Goal: Transaction & Acquisition: Purchase product/service

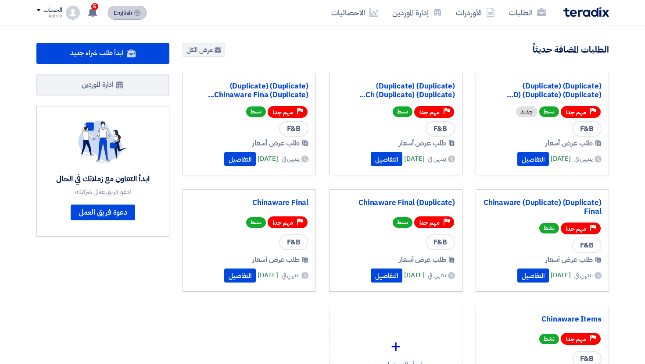
click at [110, 11] on button "English EN" at bounding box center [127, 13] width 39 height 14
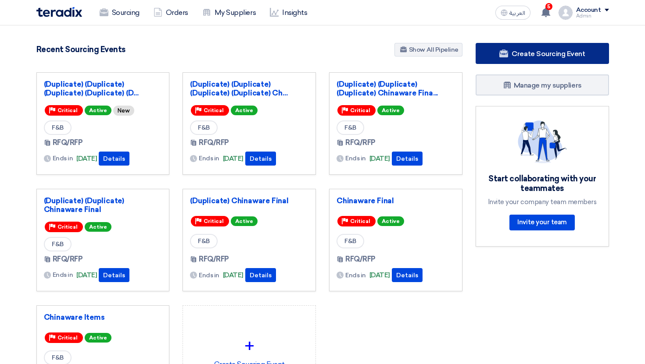
click at [505, 55] on use at bounding box center [503, 54] width 9 height 8
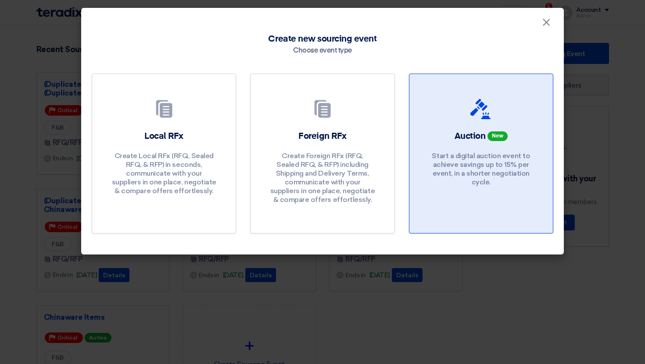
click at [412, 128] on link "Auction New Start a digital auction event to achieve savings up to 15% per even…" at bounding box center [481, 154] width 144 height 160
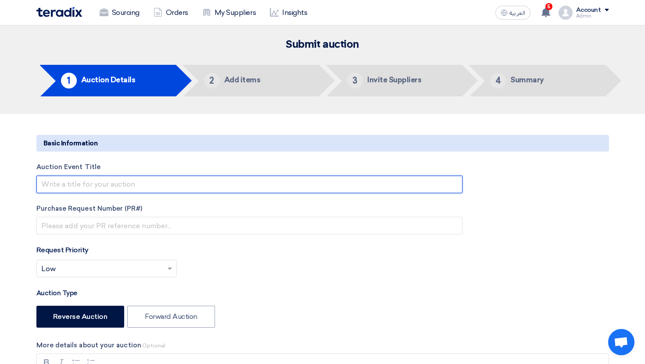
click at [155, 189] on input "text" at bounding box center [249, 185] width 426 height 18
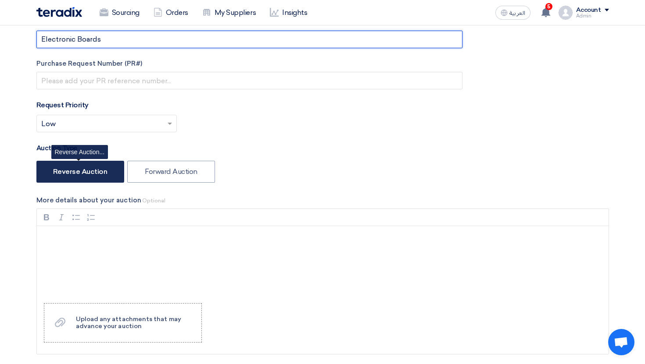
scroll to position [207, 0]
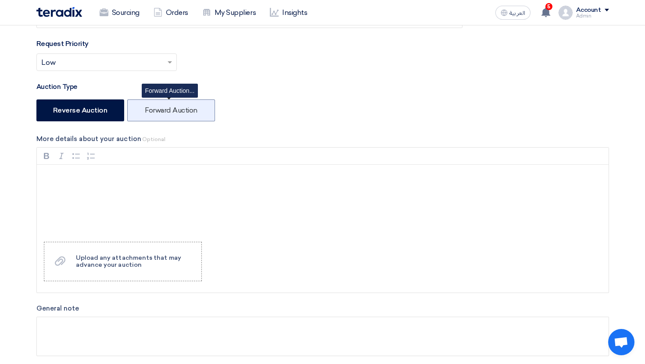
type input "Electronic Boards"
click at [172, 115] on label "Forward Auction" at bounding box center [171, 111] width 88 height 22
click at [150, 113] on input "Forward Auction" at bounding box center [148, 110] width 6 height 6
radio input "true"
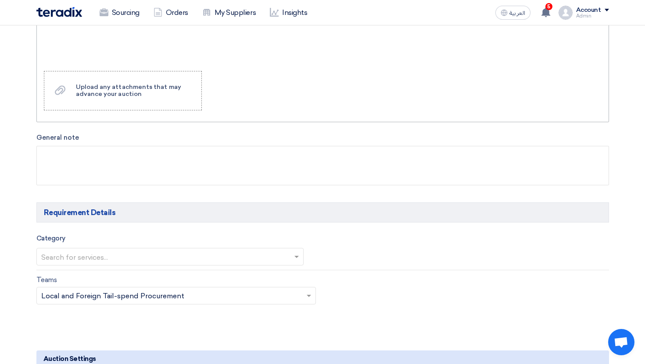
scroll to position [434, 0]
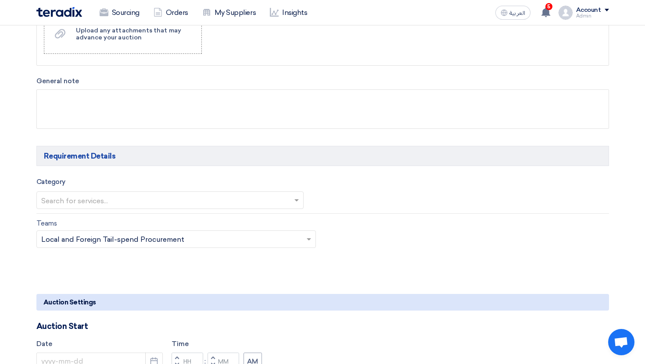
click at [122, 202] on input "text" at bounding box center [165, 201] width 249 height 14
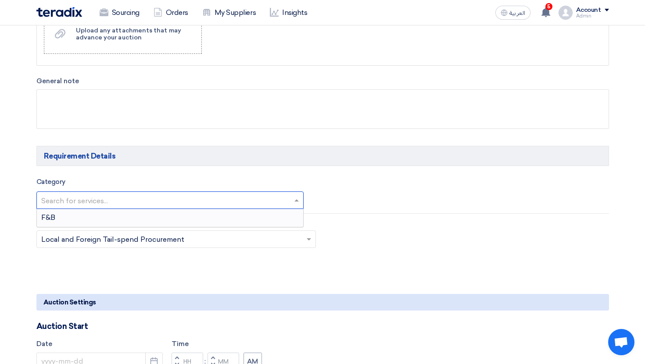
click at [126, 221] on div "F&B" at bounding box center [170, 218] width 267 height 18
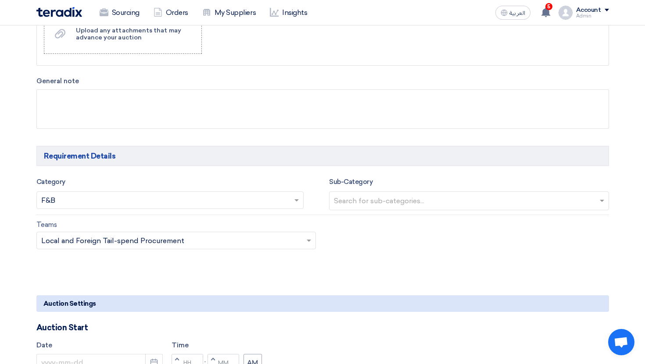
click at [417, 195] on input "text" at bounding box center [470, 202] width 272 height 14
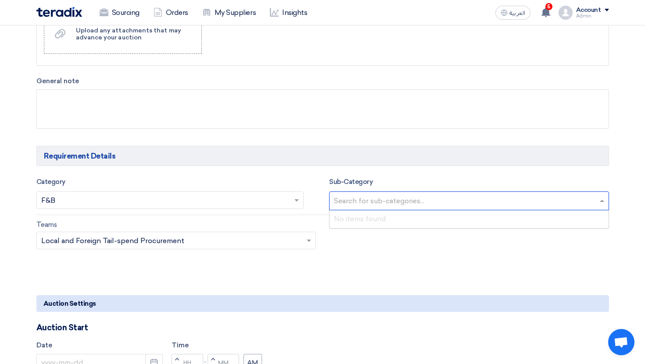
click at [410, 219] on div "No items found" at bounding box center [468, 219] width 279 height 18
click at [227, 12] on link "My Suppliers" at bounding box center [229, 12] width 68 height 19
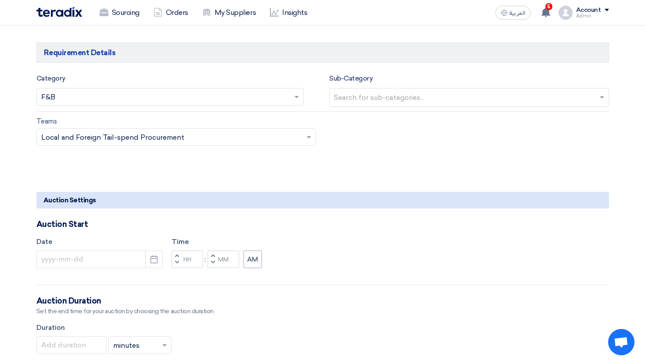
scroll to position [558, 0]
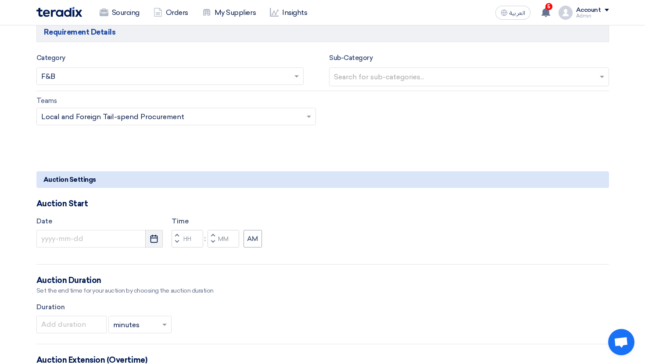
click at [155, 237] on use "button" at bounding box center [153, 239] width 7 height 8
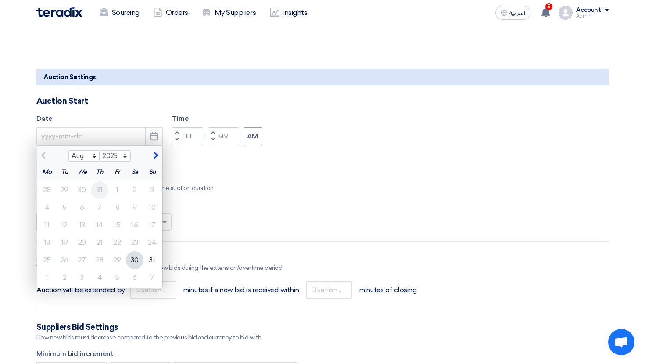
scroll to position [705, 0]
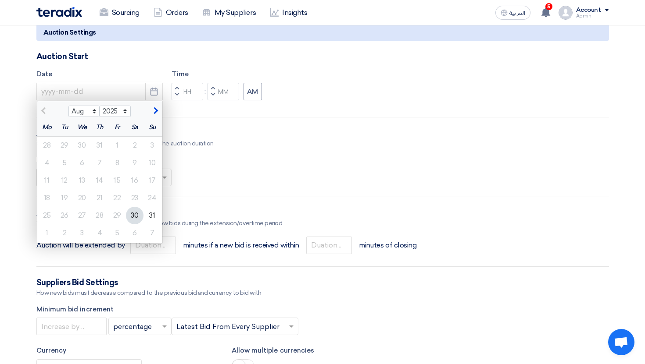
click at [139, 219] on div "30" at bounding box center [135, 216] width 18 height 18
type input "8/30/2025"
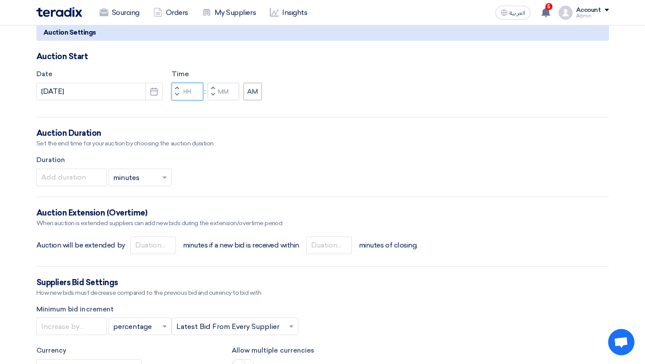
click at [193, 91] on input "Hours" at bounding box center [187, 92] width 32 height 18
type input "08"
click at [224, 90] on input "Minutes" at bounding box center [223, 92] width 32 height 18
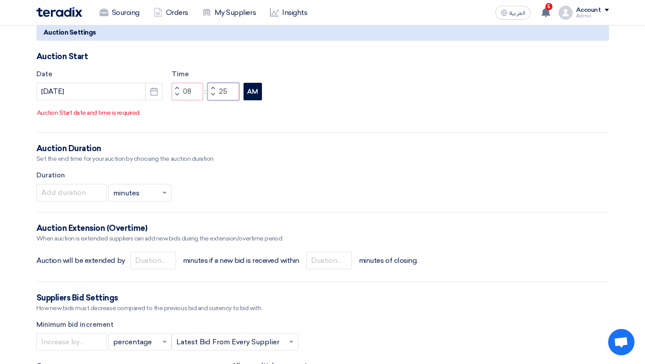
type input "25"
click at [256, 91] on button "AM" at bounding box center [252, 92] width 18 height 18
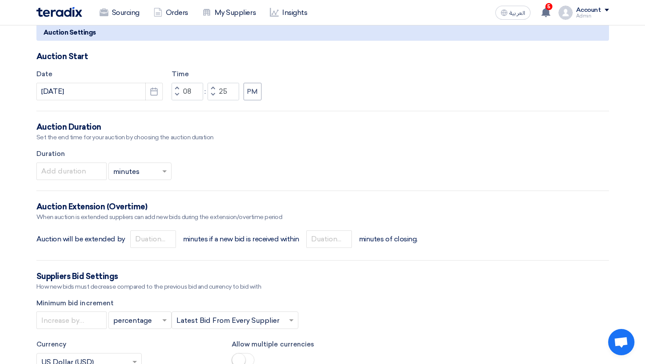
click at [85, 163] on div "Duration × minutes ×" at bounding box center [322, 164] width 572 height 31
click at [78, 171] on input "number" at bounding box center [71, 172] width 70 height 18
type input "10"
click at [147, 244] on input "number" at bounding box center [153, 240] width 46 height 18
type input "2"
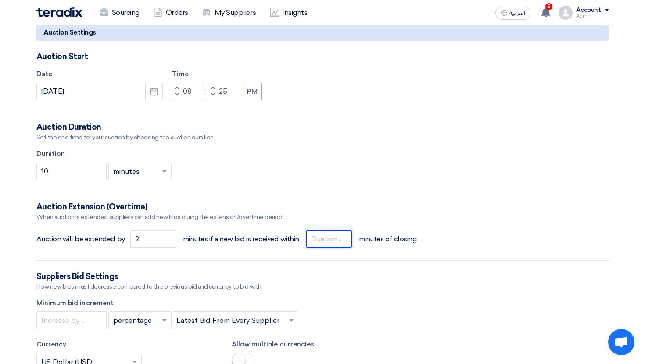
click at [317, 237] on input "number" at bounding box center [329, 240] width 46 height 18
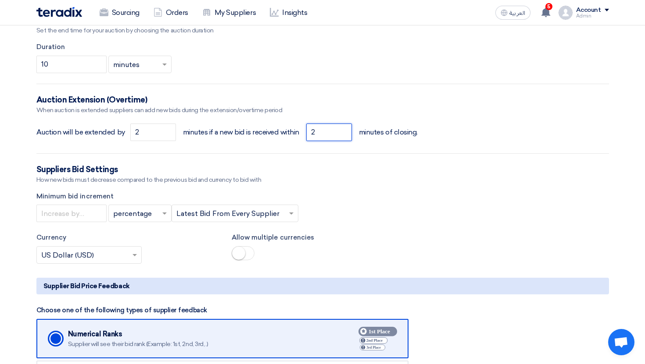
scroll to position [845, 0]
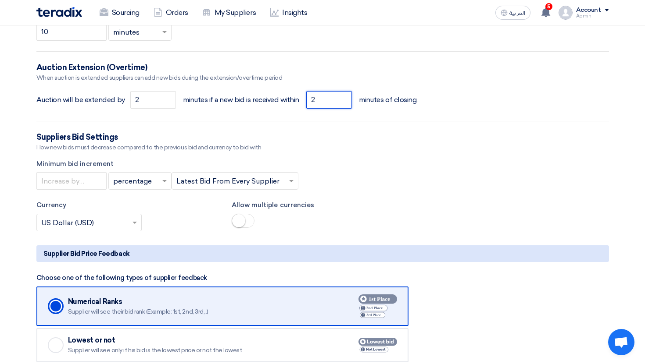
type input "2"
click at [118, 179] on input "text" at bounding box center [135, 182] width 45 height 14
click at [139, 220] on div "value" at bounding box center [140, 217] width 62 height 18
click at [71, 175] on input "number" at bounding box center [71, 181] width 70 height 18
type input "0.5"
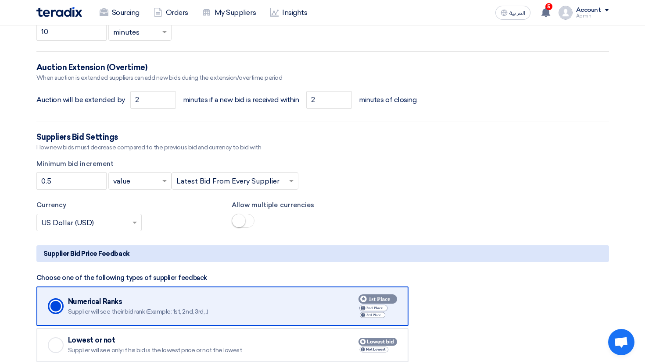
click at [84, 194] on form "Basic Information Auction Event Title Electronic Boards Purchase Request Number…" at bounding box center [322, 20] width 572 height 1460
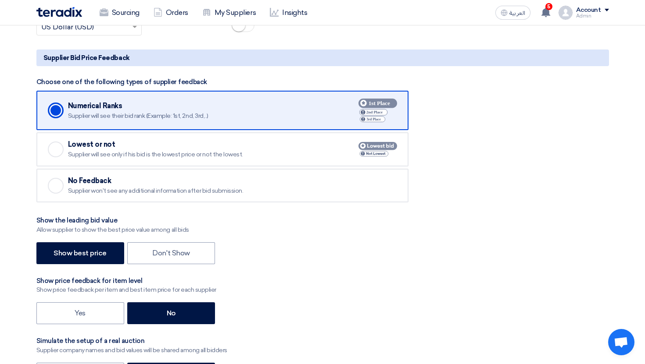
scroll to position [1041, 0]
click at [163, 153] on div "Supplier will see only if his bid is the lowest price or not the lowest." at bounding box center [201, 154] width 267 height 8
click at [0, 0] on input "Checked Lowest or not Supplier will see only if his bid is the lowest price or …" at bounding box center [0, 0] width 0 height 0
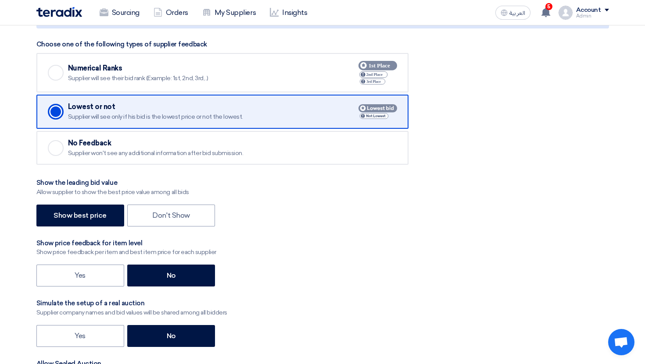
scroll to position [1107, 0]
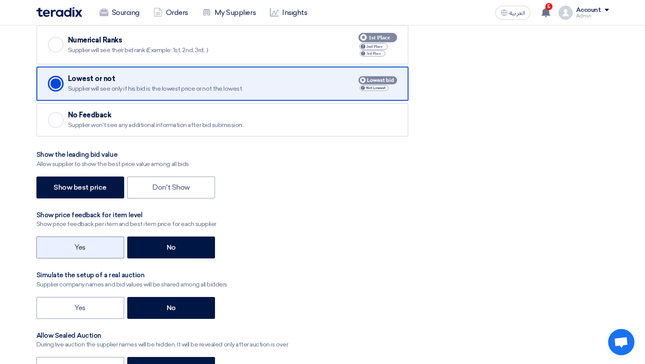
click at [99, 250] on label "Yes" at bounding box center [80, 248] width 88 height 22
click at [80, 250] on input "Yes" at bounding box center [78, 247] width 6 height 6
radio input "true"
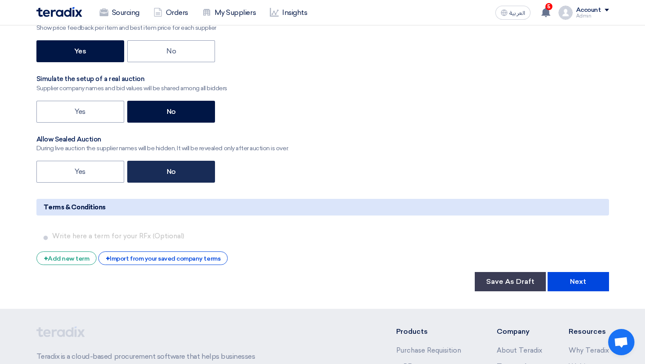
scroll to position [1307, 0]
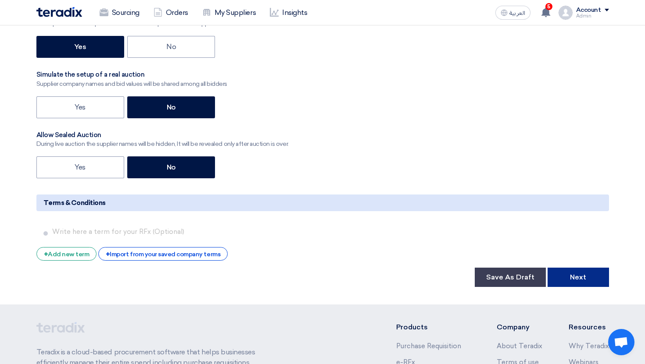
click at [581, 284] on button "Next" at bounding box center [577, 277] width 61 height 19
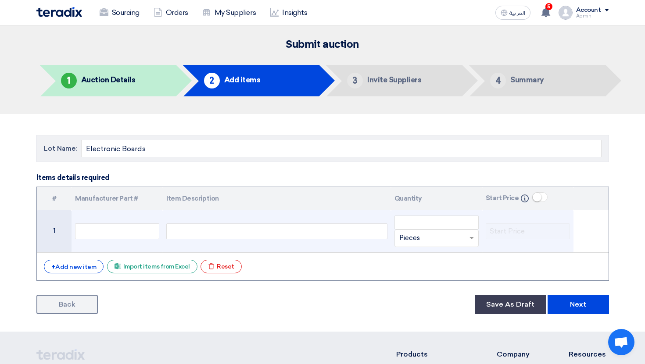
click at [188, 235] on div at bounding box center [276, 232] width 221 height 16
paste div
click at [133, 224] on input "text" at bounding box center [117, 232] width 84 height 16
paste input "EI000080"
type input "EI000080"
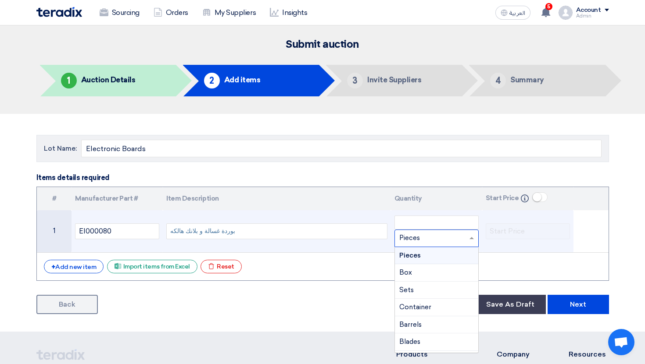
click at [416, 239] on input "text" at bounding box center [431, 239] width 64 height 14
type input "l"
type input "["
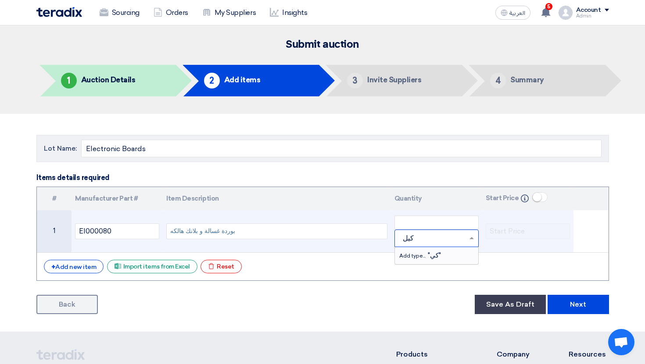
type input "كيلو"
click at [430, 252] on span "Add type... "كيلو"" at bounding box center [421, 256] width 44 height 8
click at [420, 222] on input "number" at bounding box center [436, 223] width 84 height 14
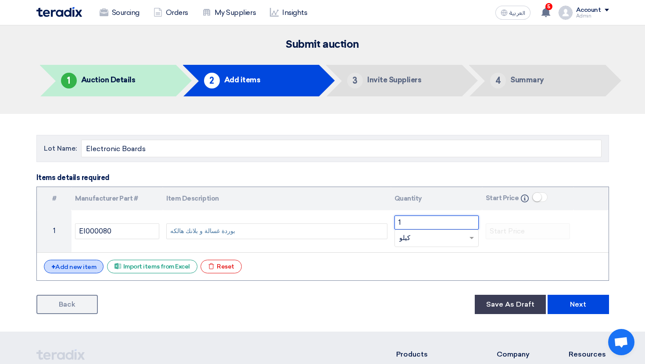
type input "1"
click at [86, 266] on div "+ Add new item" at bounding box center [74, 267] width 60 height 14
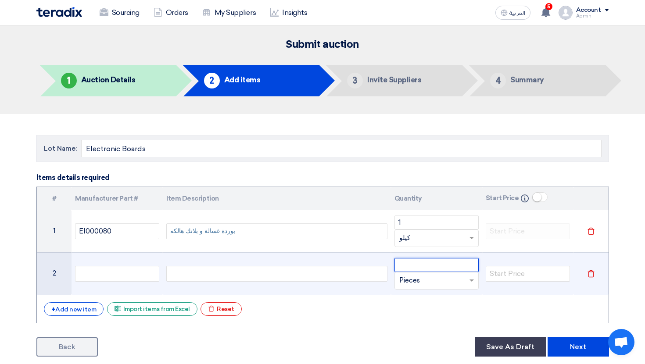
click at [433, 267] on input "number" at bounding box center [436, 265] width 84 height 14
type input "1"
click at [425, 281] on input "text" at bounding box center [431, 281] width 64 height 14
type input ";dg"
type input "كيلو"
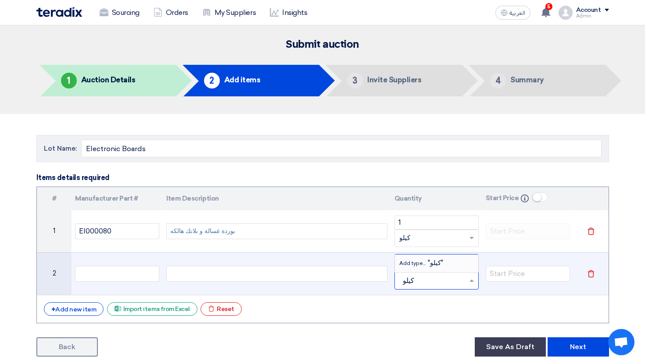
click at [423, 281] on input "كيلو" at bounding box center [431, 281] width 64 height 14
click at [256, 264] on td at bounding box center [277, 274] width 228 height 43
click at [242, 273] on div at bounding box center [276, 274] width 221 height 16
paste div
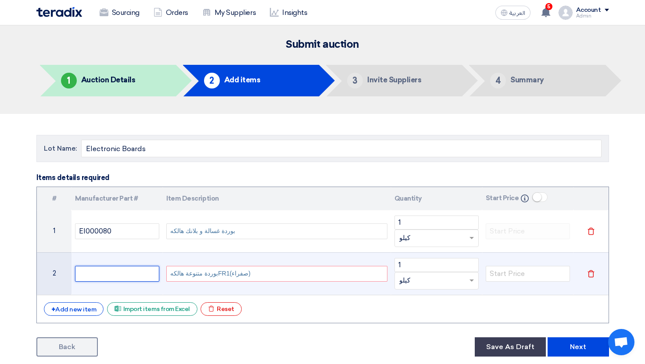
click at [137, 273] on input "text" at bounding box center [117, 274] width 84 height 16
paste input "EI000327"
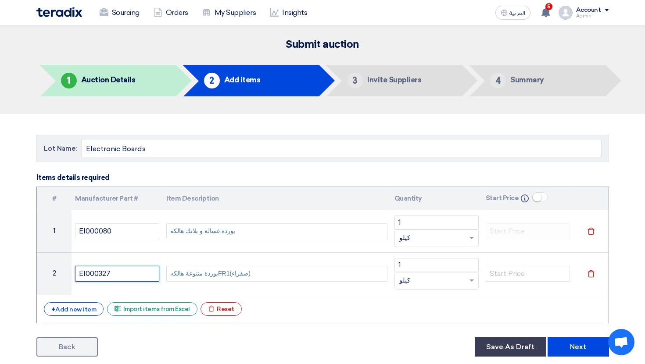
type input "EI000327"
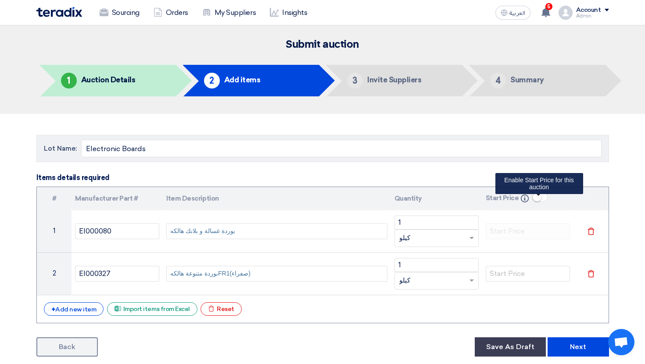
click at [537, 196] on small at bounding box center [536, 197] width 9 height 9
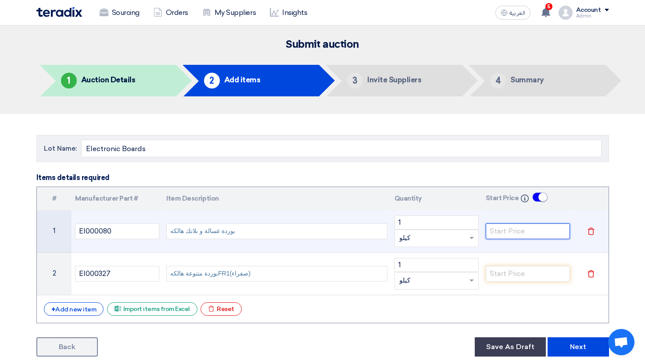
click at [524, 236] on input "number" at bounding box center [527, 232] width 84 height 16
click at [512, 234] on input "number" at bounding box center [527, 232] width 84 height 16
click at [517, 233] on input "number" at bounding box center [527, 232] width 84 height 16
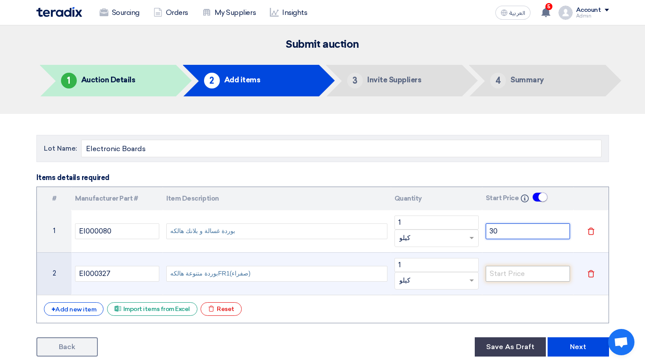
type input "30"
click at [514, 281] on input "number" at bounding box center [527, 274] width 84 height 16
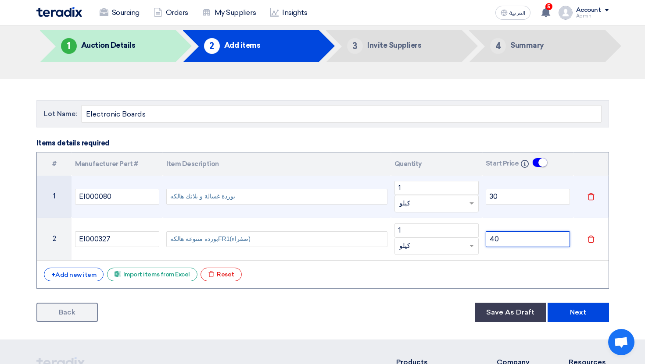
scroll to position [75, 0]
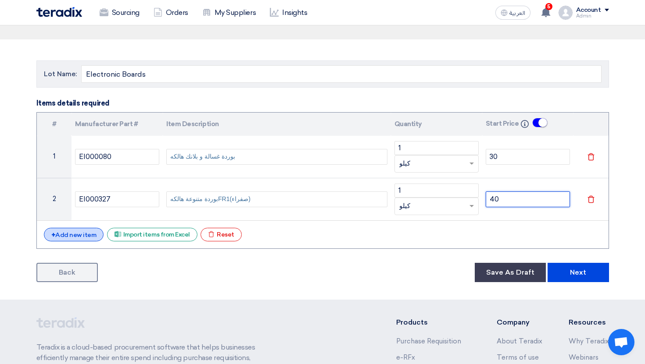
type input "40"
click at [88, 238] on div "+ Add new item" at bounding box center [74, 235] width 60 height 14
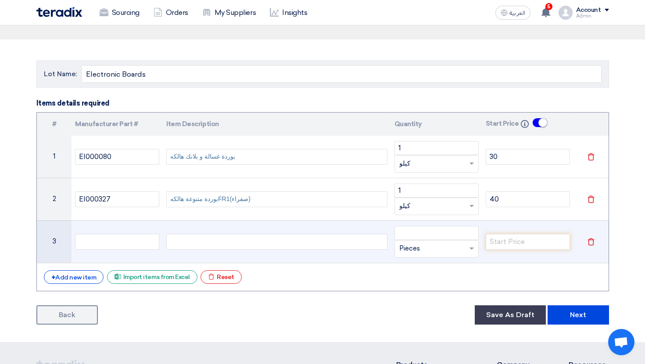
click at [219, 243] on div at bounding box center [276, 242] width 221 height 16
paste div
click at [113, 242] on input "text" at bounding box center [117, 242] width 84 height 16
paste input "EI000507"
type input "EI000507"
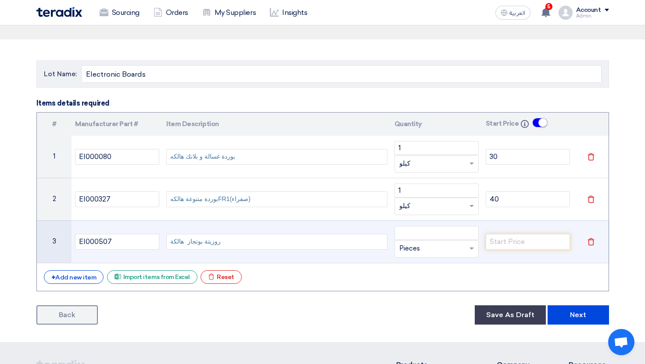
click at [181, 240] on span "روزيتة بوتجاز هالكة" at bounding box center [195, 241] width 50 height 9
click at [413, 235] on input "number" at bounding box center [436, 233] width 84 height 14
type input "1"
click at [419, 251] on input "text" at bounding box center [431, 249] width 64 height 14
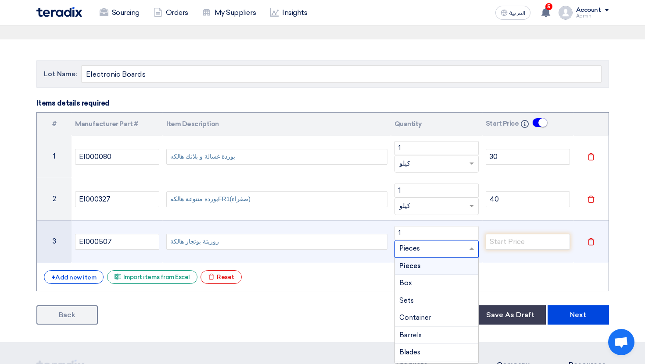
type input "م"
type input "كيلو"
click at [461, 258] on div "Add type... "كيلو"" at bounding box center [436, 266] width 83 height 17
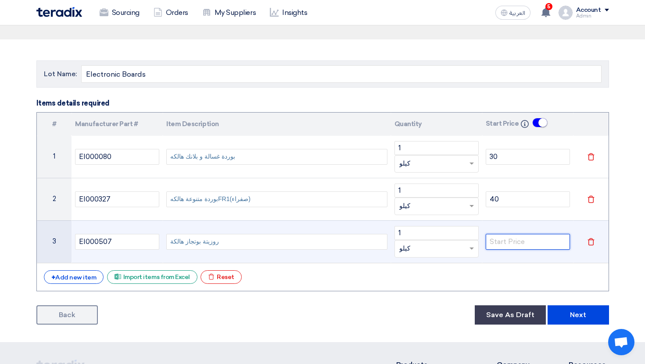
click at [502, 248] on input "number" at bounding box center [527, 242] width 84 height 16
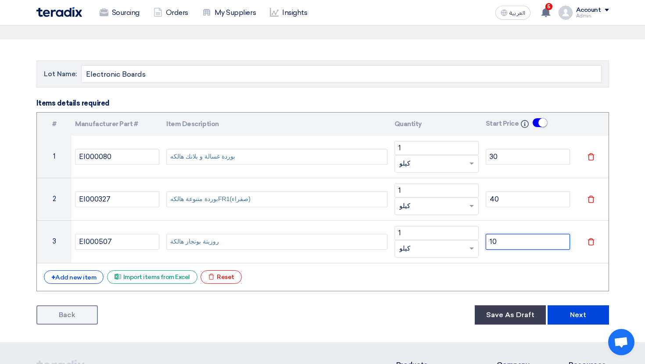
type input "10"
click at [487, 264] on div "# Manufacturer Part # Item Description Quantity Start Price Info 1 EI000080 بور…" at bounding box center [322, 201] width 572 height 179
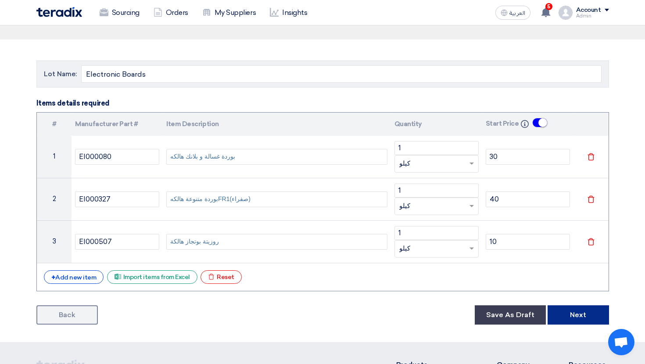
click at [595, 317] on button "Next" at bounding box center [577, 315] width 61 height 19
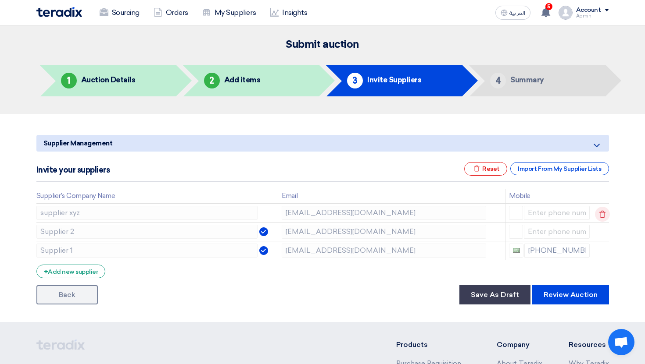
click at [600, 213] on icon at bounding box center [602, 214] width 15 height 15
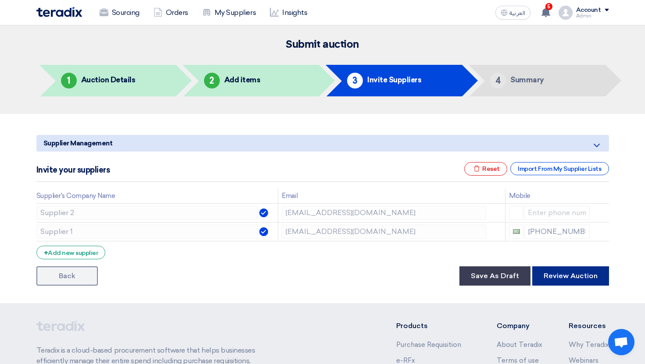
click at [581, 270] on button "Review Auction" at bounding box center [570, 276] width 77 height 19
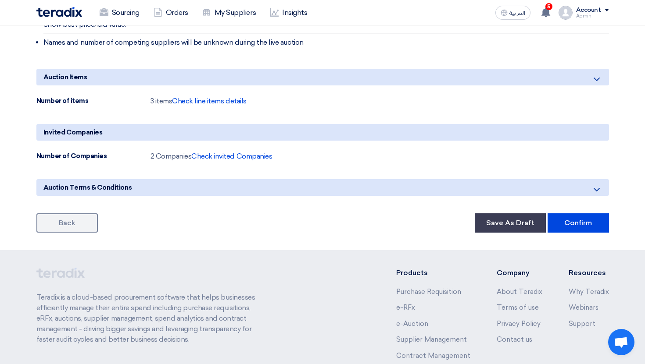
scroll to position [426, 0]
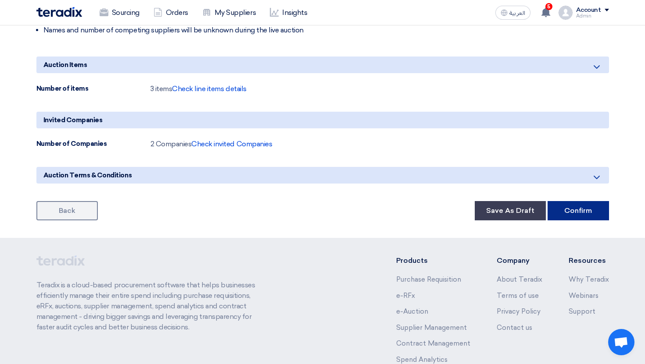
click at [577, 207] on button "Confirm" at bounding box center [577, 210] width 61 height 19
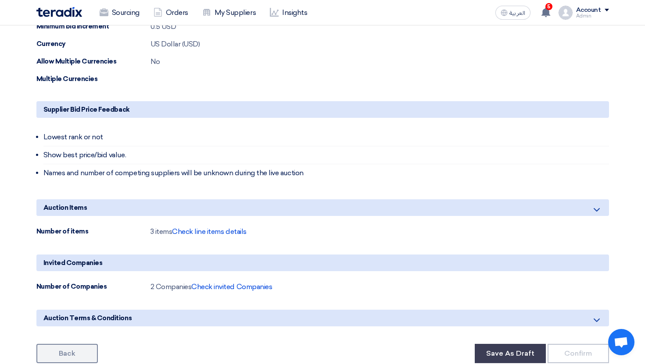
scroll to position [0, 0]
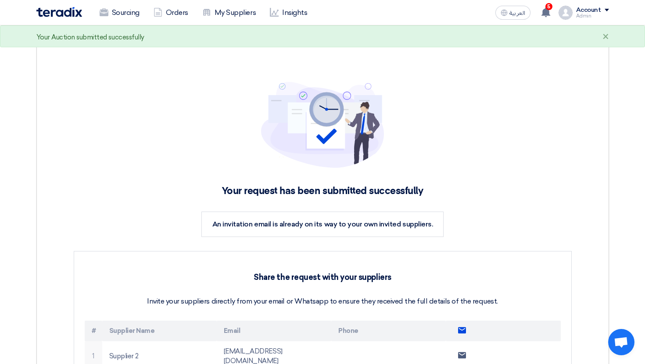
click at [361, 182] on div "Your request has been submitted successfully An invitation email is already on …" at bounding box center [322, 262] width 547 height 410
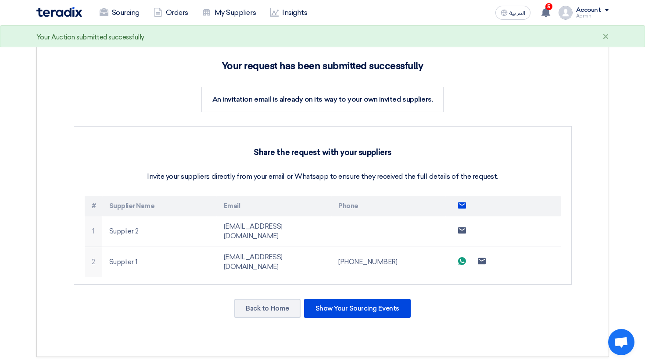
scroll to position [135, 0]
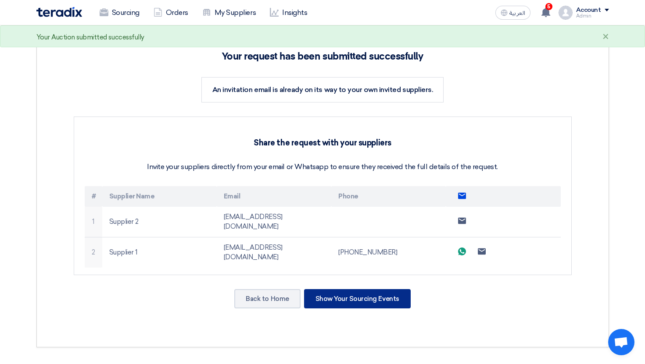
click at [361, 289] on div "Show Your Sourcing Events" at bounding box center [357, 298] width 107 height 19
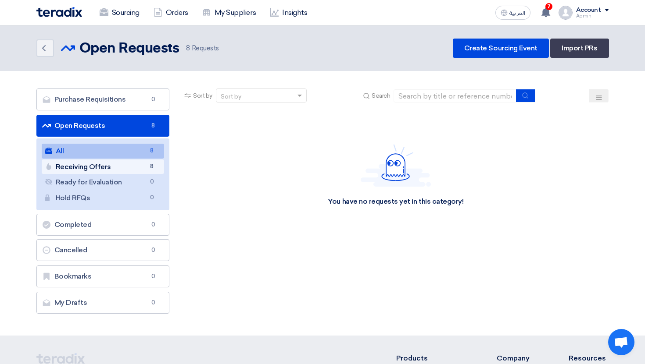
click at [138, 163] on link "Receiving Offers Receiving Offers 8" at bounding box center [103, 167] width 123 height 15
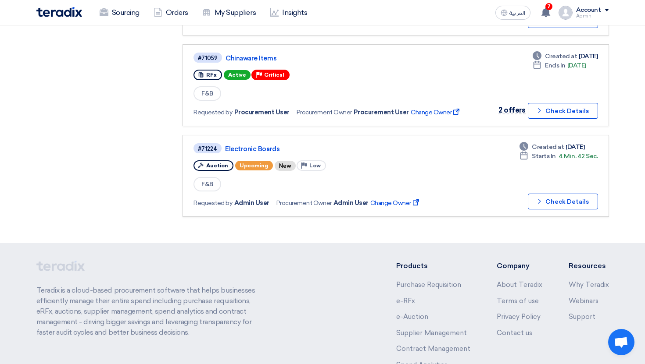
scroll to position [612, 0]
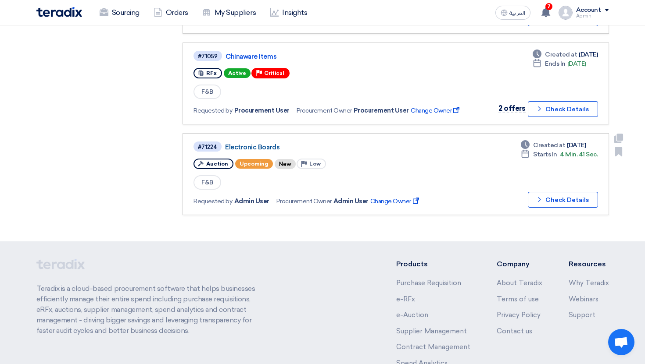
click at [248, 143] on link "Electronic Boards" at bounding box center [334, 147] width 219 height 8
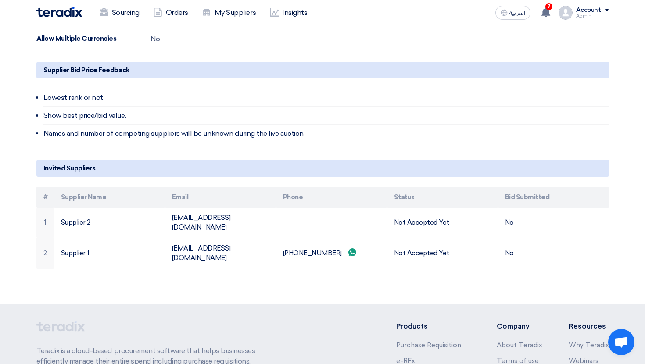
scroll to position [296, 0]
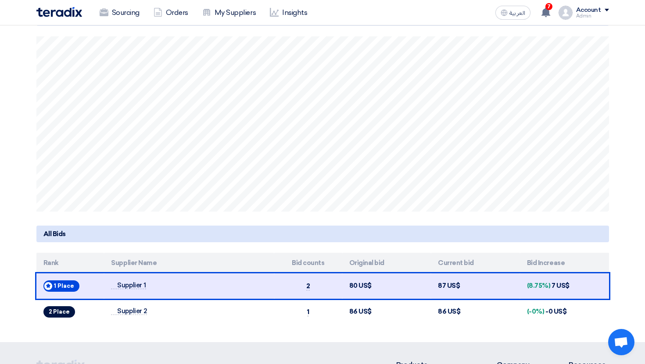
scroll to position [202, 0]
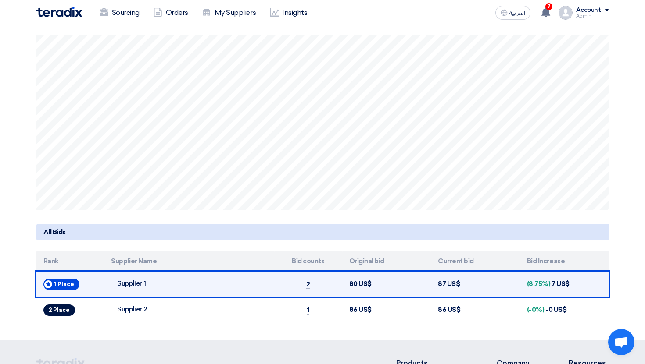
click at [422, 281] on td "80 US$" at bounding box center [386, 285] width 89 height 26
click at [124, 284] on span "Supplier 1" at bounding box center [128, 283] width 35 height 7
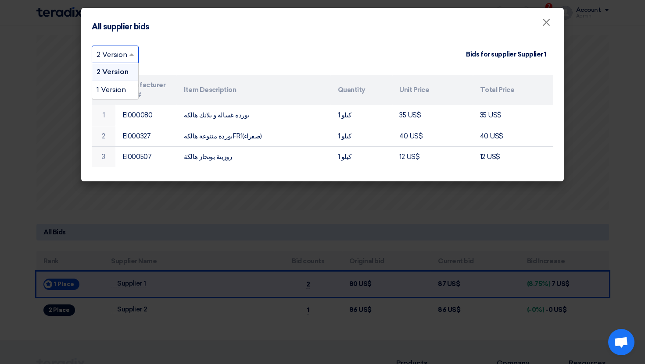
click at [114, 50] on input "text" at bounding box center [110, 55] width 28 height 14
click at [124, 85] on div "1 Version" at bounding box center [115, 90] width 46 height 18
click at [123, 54] on input "text" at bounding box center [109, 55] width 27 height 14
click at [128, 66] on div "2 Version" at bounding box center [114, 72] width 45 height 18
click at [281, 246] on modal-container "All supplier bids × × 2 Version Bids for supplier Supplier 1 # Manufacturer Par…" at bounding box center [322, 182] width 645 height 364
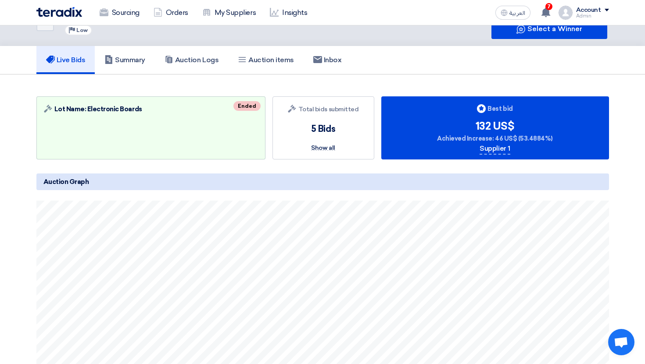
scroll to position [0, 0]
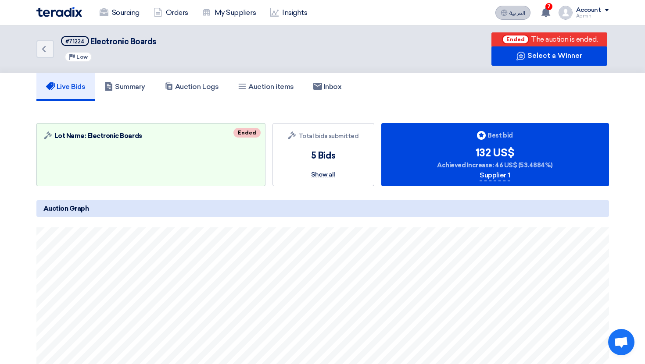
click at [516, 15] on span "العربية" at bounding box center [517, 13] width 16 height 6
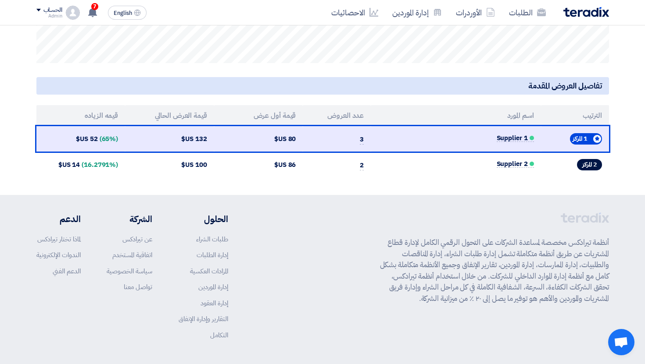
scroll to position [343, 0]
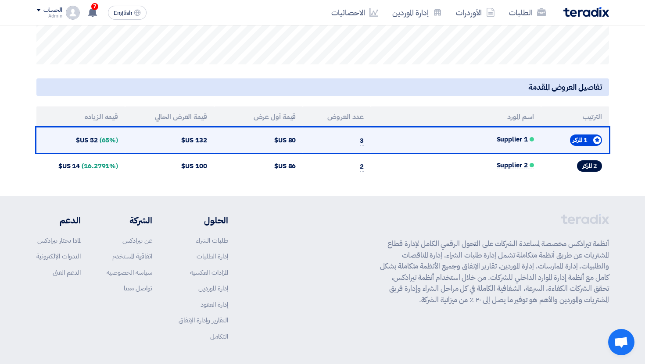
click at [100, 138] on span "(65%)" at bounding box center [109, 140] width 19 height 10
click at [195, 140] on td "132 US$" at bounding box center [169, 141] width 89 height 26
click at [267, 141] on td "80 US$" at bounding box center [258, 141] width 89 height 26
click at [503, 142] on span "Supplier 1" at bounding box center [514, 139] width 37 height 7
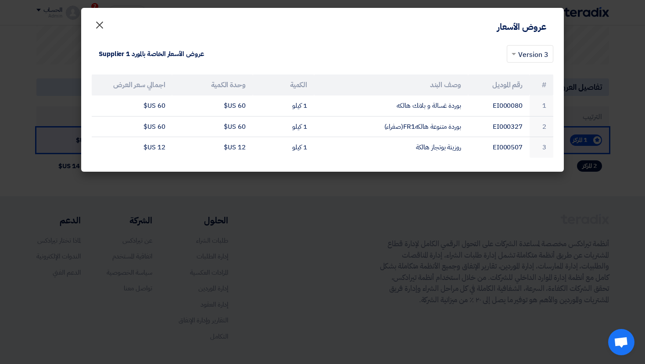
click at [99, 21] on span "×" at bounding box center [99, 24] width 11 height 26
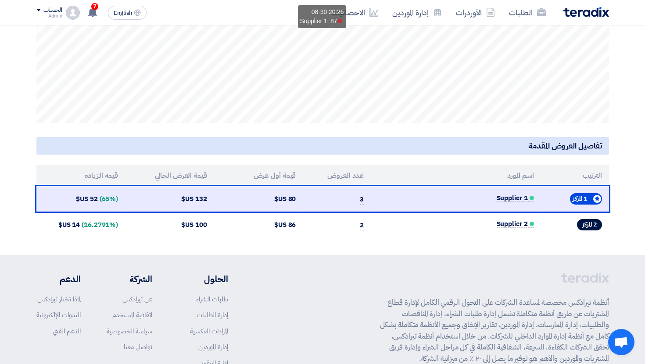
scroll to position [376, 0]
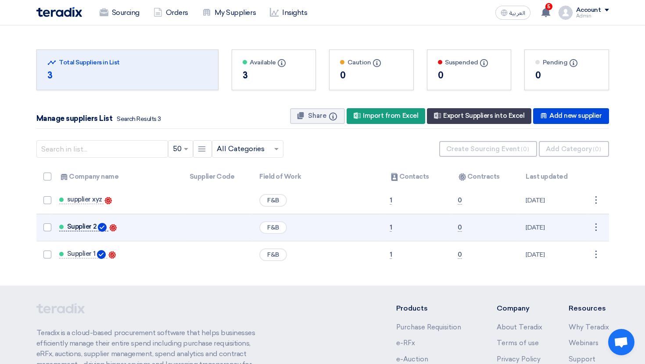
click at [87, 227] on span "Supplier 2" at bounding box center [81, 226] width 29 height 7
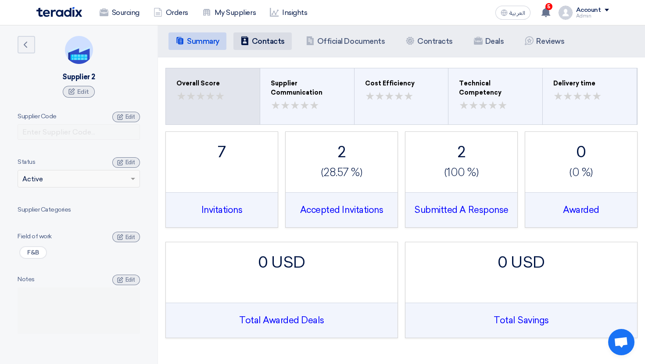
click at [271, 36] on li "Contacts Contacts" at bounding box center [262, 41] width 58 height 18
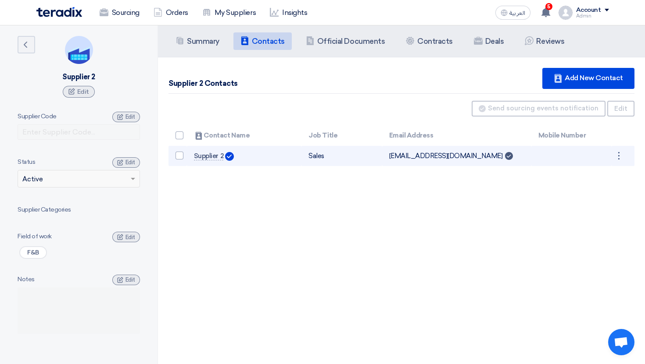
click at [394, 151] on td "sp2@teradix.com Can Receive RFQ" at bounding box center [456, 156] width 149 height 21
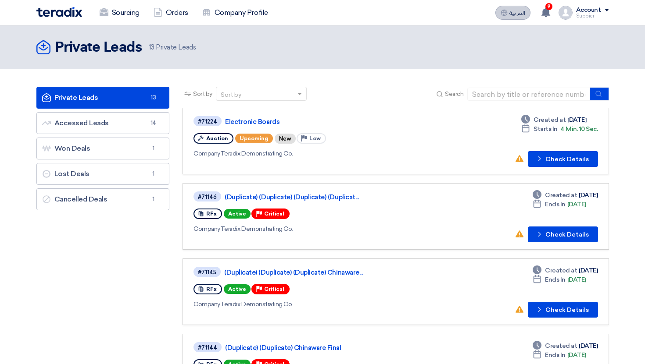
click at [513, 15] on span "العربية" at bounding box center [517, 13] width 16 height 6
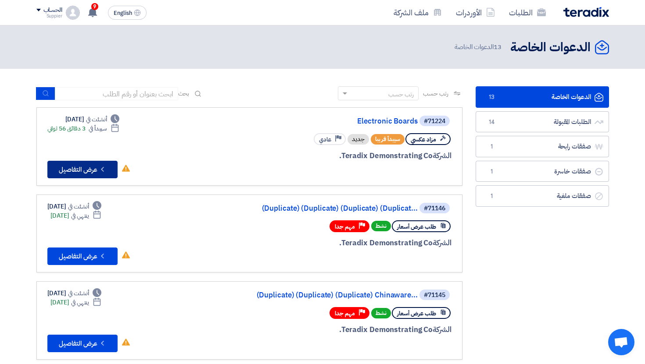
click at [97, 169] on button "Check details عرض التفاصيل" at bounding box center [82, 170] width 70 height 18
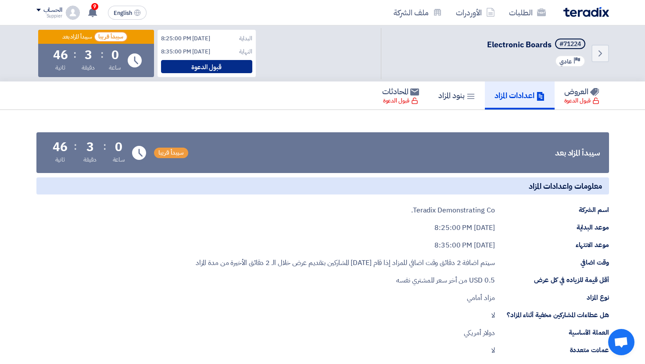
click at [203, 67] on div "قبول الدعوة" at bounding box center [206, 66] width 91 height 13
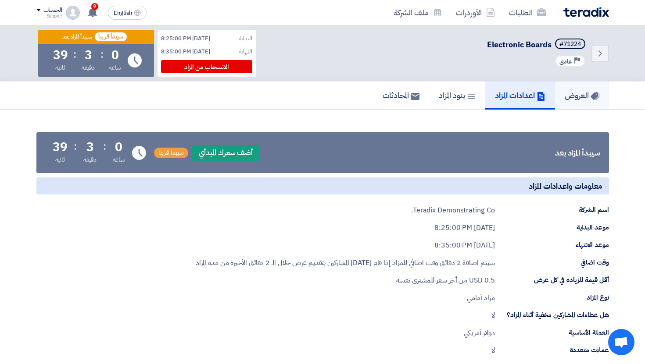
click at [577, 102] on link "العروض" at bounding box center [582, 96] width 54 height 28
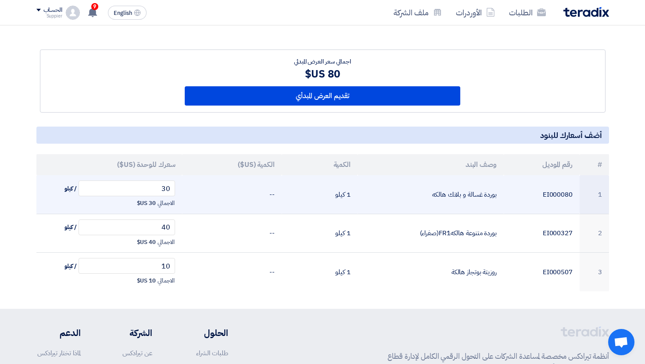
scroll to position [94, 0]
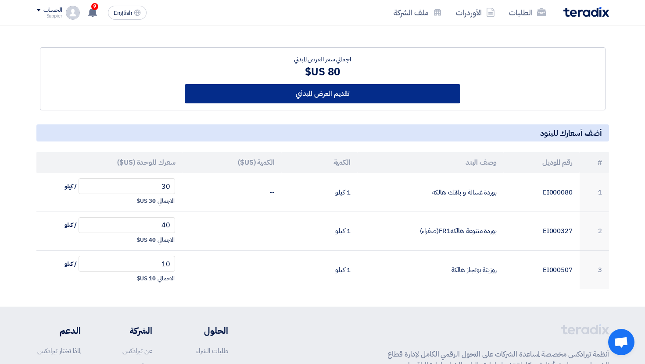
click at [312, 102] on button "تقديم العرض المبدأي" at bounding box center [322, 93] width 275 height 19
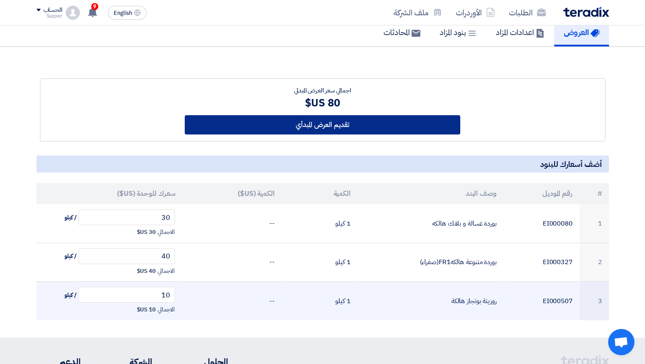
scroll to position [72, 0]
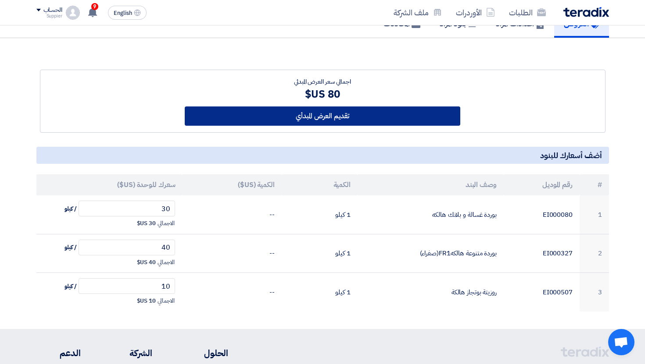
click at [338, 118] on button "تقديم العرض المبدأي" at bounding box center [322, 116] width 275 height 19
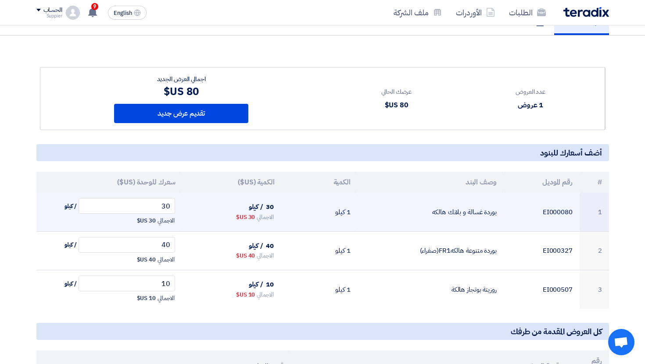
scroll to position [76, 0]
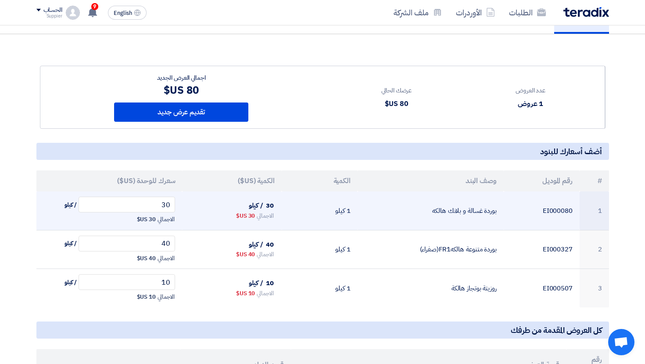
drag, startPoint x: 256, startPoint y: 217, endPoint x: 229, endPoint y: 217, distance: 26.7
click at [229, 217] on div "الاجمالي 30 US$" at bounding box center [231, 216] width 85 height 11
click at [230, 217] on div "الاجمالي 30 US$" at bounding box center [231, 216] width 85 height 11
drag, startPoint x: 256, startPoint y: 218, endPoint x: 233, endPoint y: 218, distance: 23.2
click at [233, 218] on div "الاجمالي 30 US$" at bounding box center [231, 216] width 85 height 11
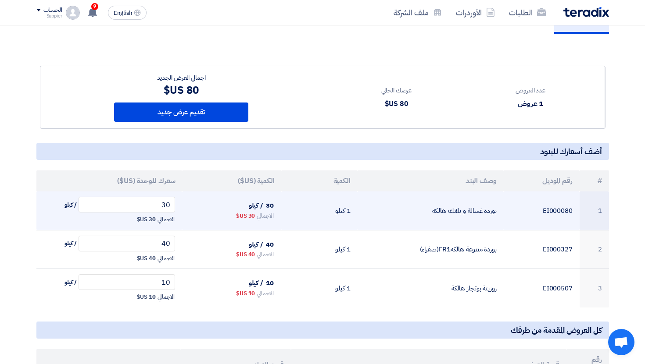
click at [233, 218] on div "الاجمالي 30 US$" at bounding box center [231, 216] width 85 height 11
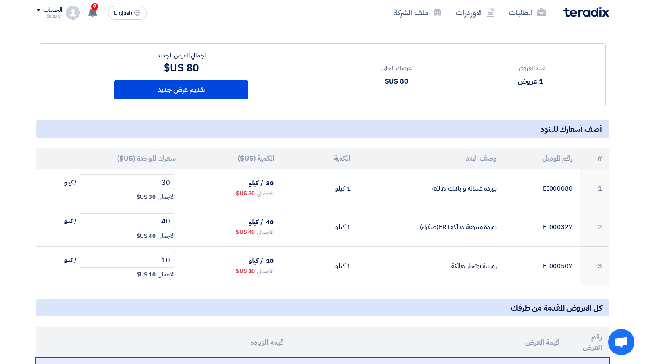
scroll to position [99, 0]
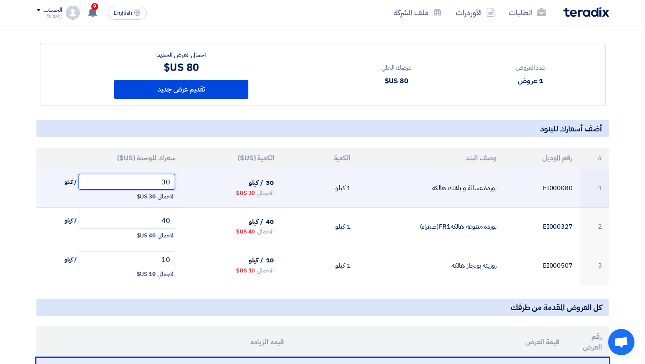
drag, startPoint x: 160, startPoint y: 183, endPoint x: 198, endPoint y: 183, distance: 38.1
click at [198, 183] on tr "1 EI000080 بوردة غسالة و بلانك هالكه 1 كيلو 30 / كيلو الاجمالي 30 US$ 30 / كيلو…" at bounding box center [322, 188] width 572 height 39
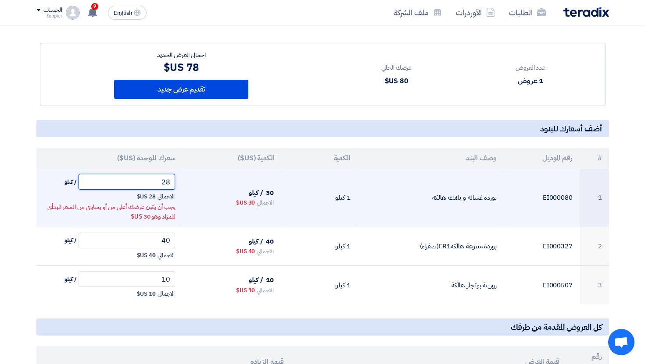
type input "28"
drag, startPoint x: 157, startPoint y: 219, endPoint x: 131, endPoint y: 219, distance: 26.3
click at [131, 219] on span "يجب أن يكون عرضك أعلي من أو يساوي من السعر المبدأي للمزاد وهو 30 US$" at bounding box center [111, 212] width 128 height 19
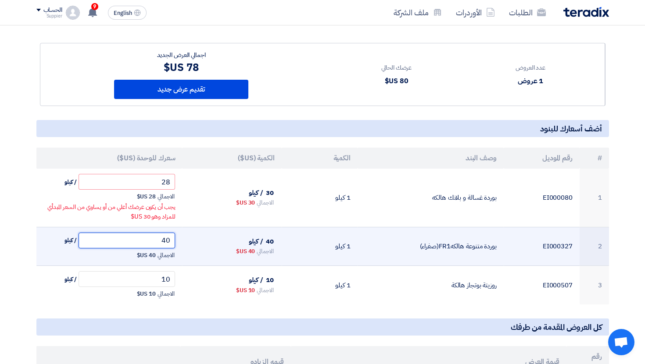
drag, startPoint x: 161, startPoint y: 241, endPoint x: 193, endPoint y: 241, distance: 32.0
click at [193, 241] on tr "2 EI000327 بوردة متنوعة هالكهFR1(صفراء) 1 كيلو 40 / كيلو الاجمالي 40 US$ 40 / ك…" at bounding box center [322, 246] width 572 height 39
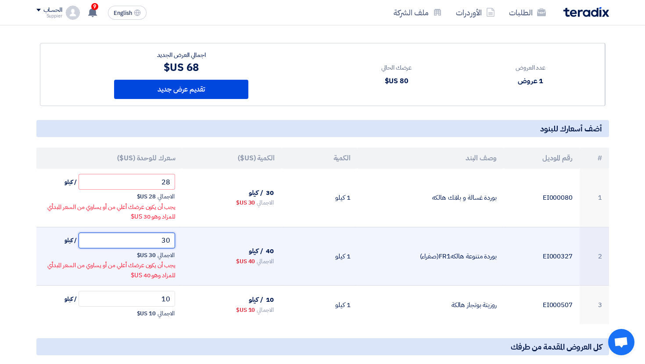
type input "3"
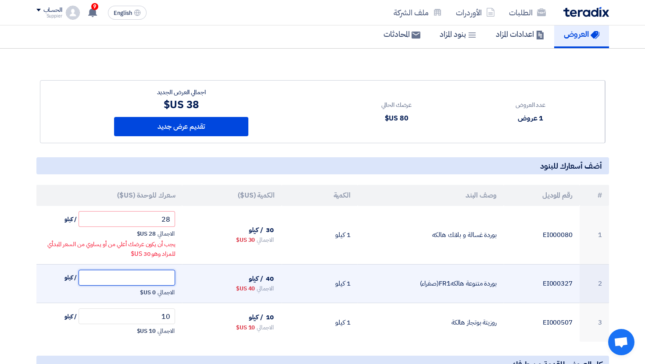
scroll to position [19, 0]
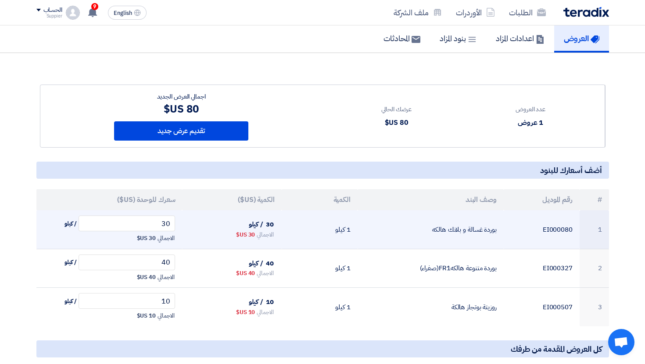
scroll to position [61, 0]
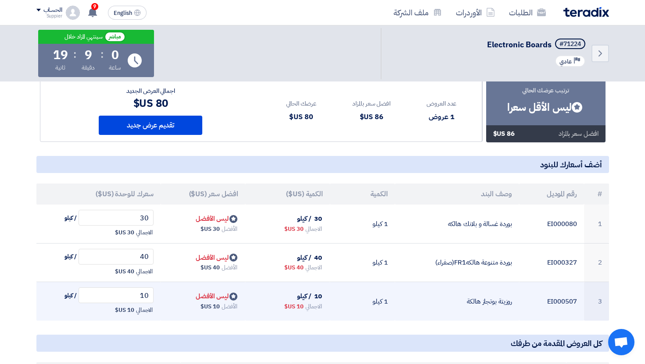
scroll to position [63, 0]
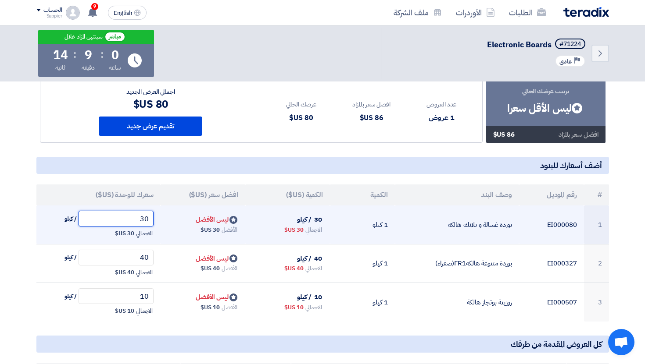
drag, startPoint x: 137, startPoint y: 220, endPoint x: 170, endPoint y: 220, distance: 32.9
click at [169, 220] on tr "1 EI000080 بوردة غسالة و بلانك هالكه 1 كيلو 30 / كيلو الاجمالي 30 US$ Bids subm…" at bounding box center [322, 225] width 572 height 39
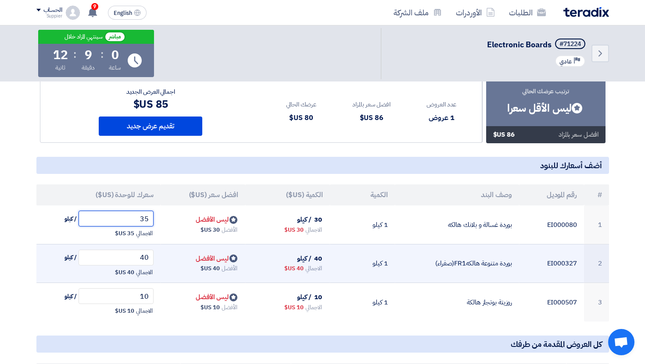
type input "35"
click at [137, 267] on td "40 / كيلو الاجمالي 40 US$" at bounding box center [98, 263] width 125 height 39
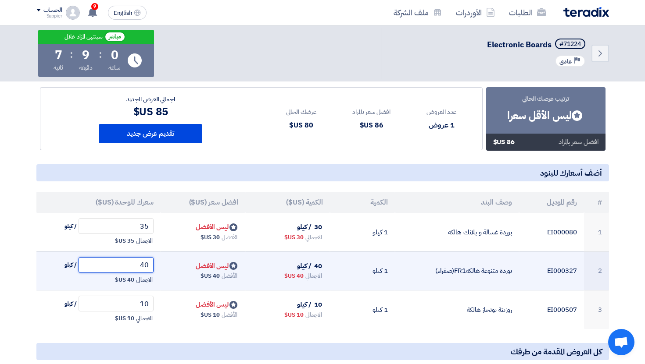
drag, startPoint x: 128, startPoint y: 264, endPoint x: 175, endPoint y: 264, distance: 46.5
click at [175, 264] on tr "2 EI000327 بوردة متنوعة هالكهFR1(صفراء) 1 كيلو 40 / كيلو الاجمالي 40 US$ Bids s…" at bounding box center [322, 271] width 572 height 39
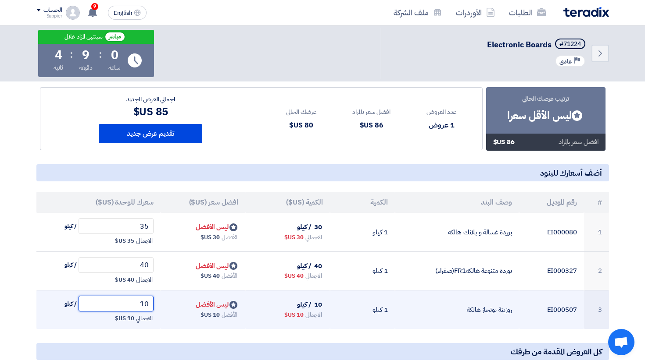
click at [146, 306] on input "10" at bounding box center [115, 304] width 75 height 16
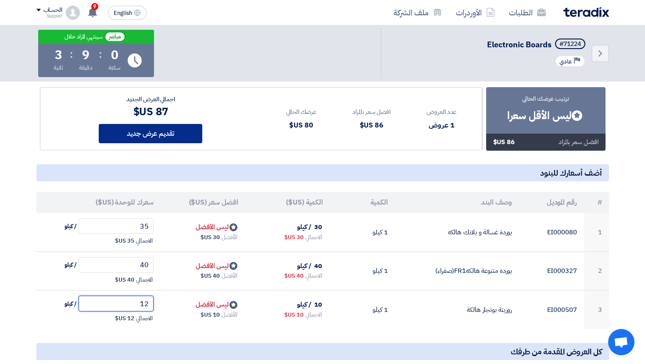
type input "12"
click at [172, 133] on button "تقديم عرض جديد" at bounding box center [150, 133] width 103 height 19
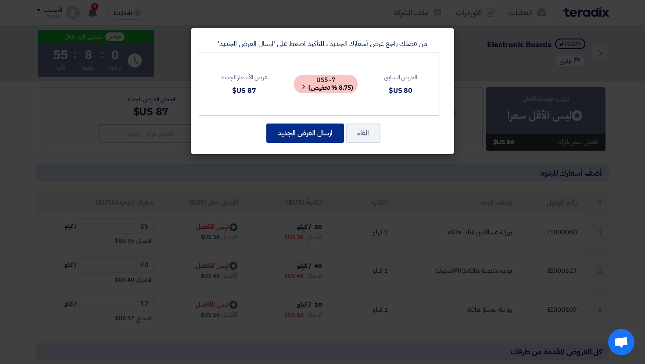
click at [314, 139] on button "ارسال العرض الجديد" at bounding box center [305, 133] width 78 height 19
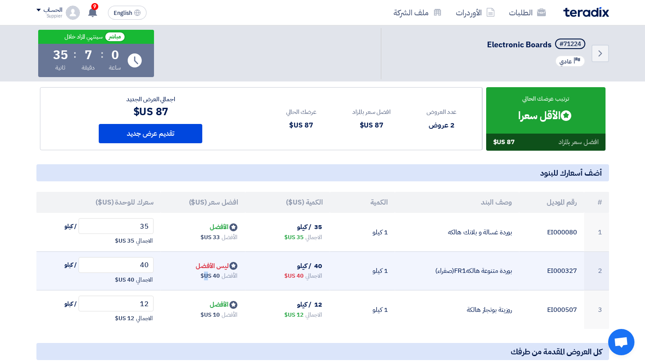
drag, startPoint x: 218, startPoint y: 274, endPoint x: 210, endPoint y: 274, distance: 7.9
click at [210, 274] on span "40 US$" at bounding box center [209, 276] width 19 height 9
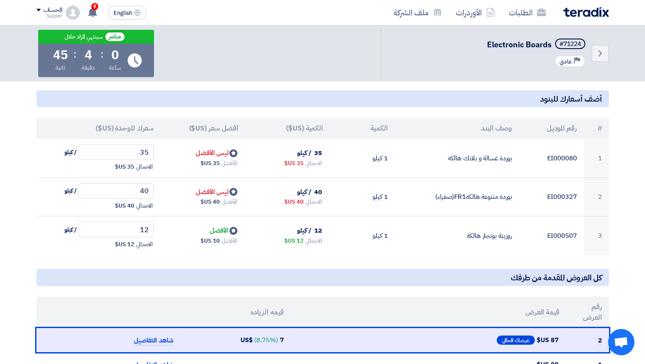
scroll to position [120, 0]
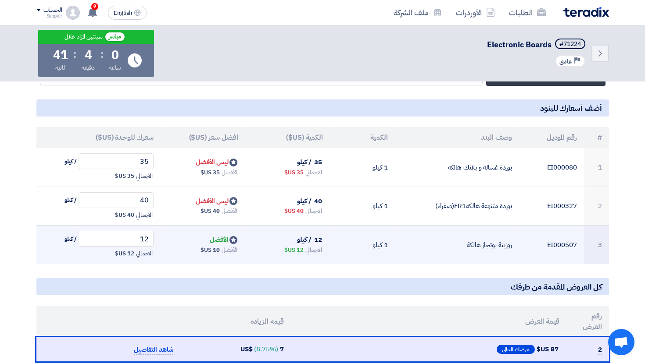
drag, startPoint x: 305, startPoint y: 249, endPoint x: 270, endPoint y: 249, distance: 34.6
click at [270, 249] on div "الاجمالي 12 US$" at bounding box center [287, 250] width 71 height 11
drag, startPoint x: 221, startPoint y: 251, endPoint x: 179, endPoint y: 251, distance: 42.1
click at [179, 251] on div "الأفضل 10 US$" at bounding box center [202, 250] width 71 height 11
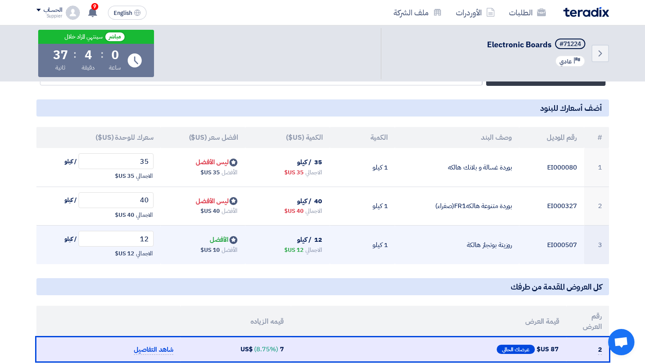
click at [179, 251] on div "الأفضل 10 US$" at bounding box center [202, 250] width 71 height 11
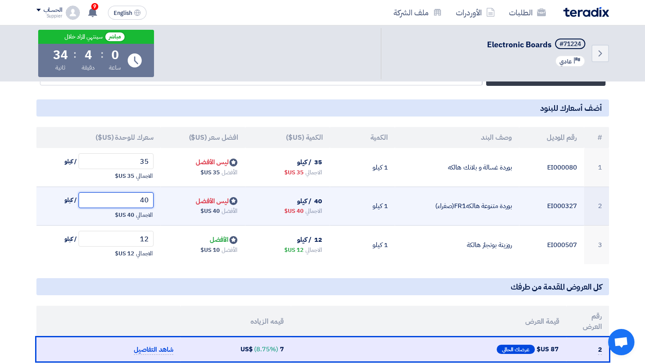
drag, startPoint x: 135, startPoint y: 200, endPoint x: 191, endPoint y: 200, distance: 56.1
click at [191, 200] on tr "2 EI000327 بوردة متنوعة هالكهFR1(صفراء) 1 كيلو 40 / كيلو الاجمالي 40 US$ Bids s…" at bounding box center [322, 206] width 572 height 39
drag, startPoint x: 135, startPoint y: 200, endPoint x: 152, endPoint y: 200, distance: 17.1
click at [152, 200] on input "50" at bounding box center [115, 200] width 75 height 16
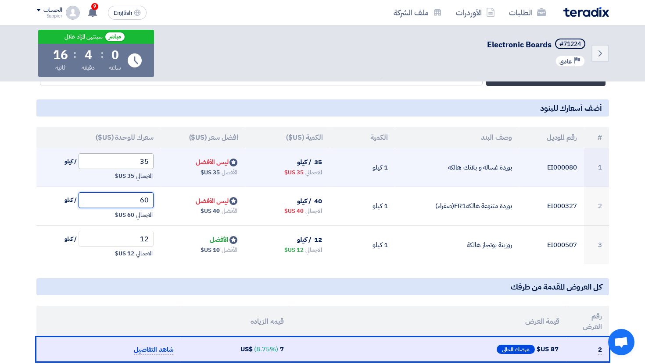
type input "60"
drag, startPoint x: 131, startPoint y: 162, endPoint x: 167, endPoint y: 162, distance: 36.0
click at [167, 162] on tr "1 EI000080 بوردة غسالة و بلانك هالكه 1 كيلو 35 / كيلو الاجمالي 35 US$ Bids subm…" at bounding box center [322, 167] width 572 height 39
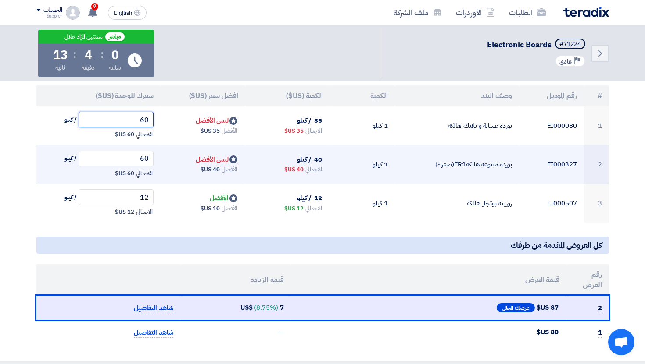
scroll to position [0, 0]
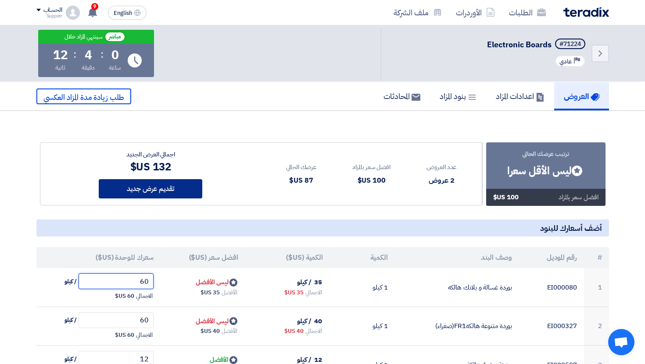
type input "60"
click at [161, 192] on button "تقديم عرض جديد" at bounding box center [150, 188] width 103 height 19
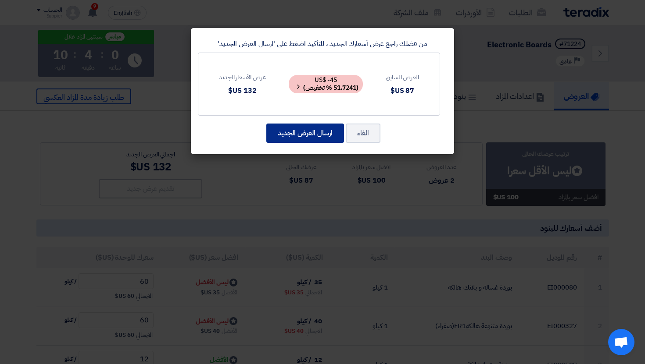
click at [310, 139] on button "ارسال العرض الجديد" at bounding box center [305, 133] width 78 height 19
